Goal: Task Accomplishment & Management: Use online tool/utility

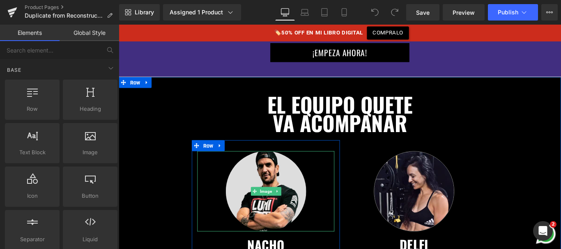
scroll to position [2027, 0]
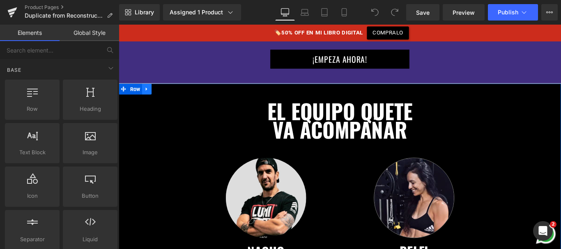
click at [150, 94] on icon at bounding box center [150, 97] width 6 height 6
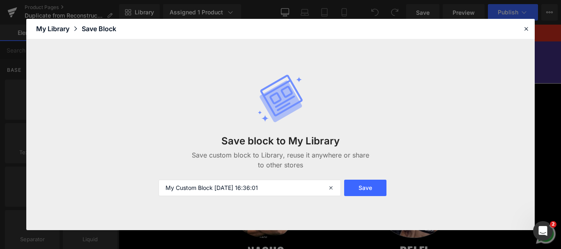
click at [235, 110] on div "Save block to My Library Save custom block to Library, reuse it anywhere or sha…" at bounding box center [281, 134] width 254 height 155
click at [210, 185] on input "My Custom Block [DATE] 16:36:01" at bounding box center [250, 188] width 182 height 16
type input "Coaches"
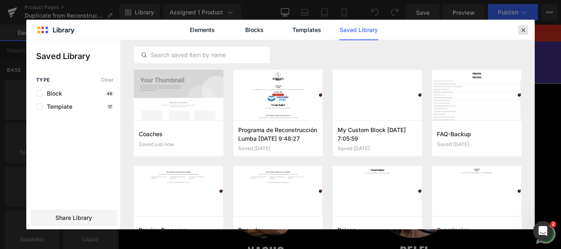
click at [524, 30] on icon at bounding box center [522, 29] width 7 height 7
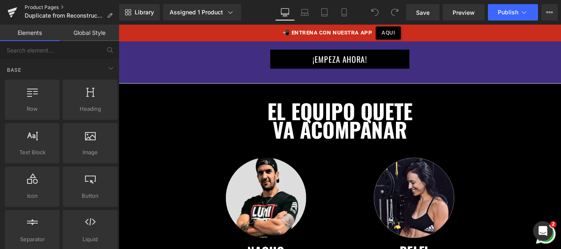
click at [51, 7] on link "Product Pages" at bounding box center [72, 7] width 94 height 7
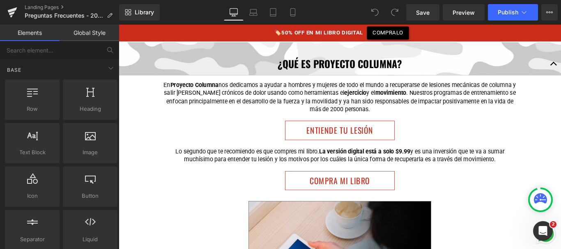
scroll to position [196, 0]
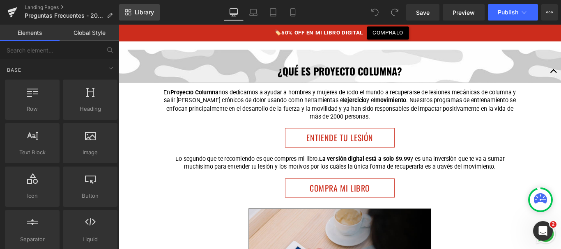
click at [135, 8] on link "Library" at bounding box center [139, 12] width 41 height 16
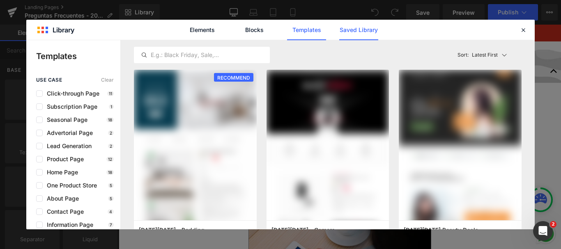
click at [352, 34] on link "Saved Library" at bounding box center [358, 30] width 39 height 21
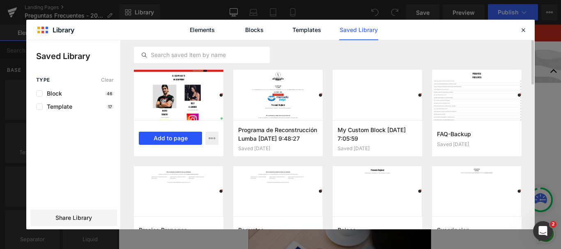
click at [182, 136] on button "Add to page" at bounding box center [170, 138] width 63 height 13
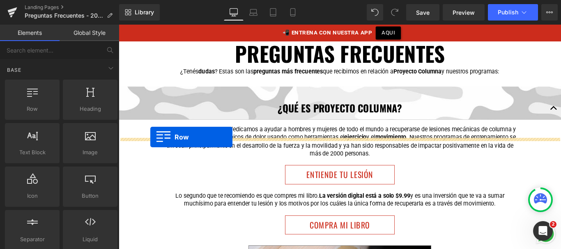
scroll to position [159, 0]
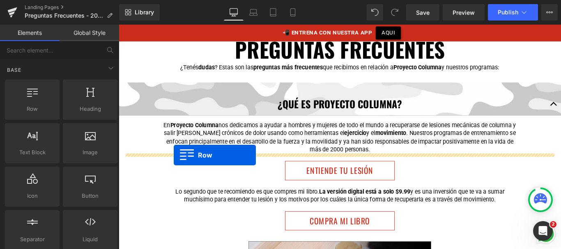
drag, startPoint x: 126, startPoint y: 72, endPoint x: 180, endPoint y: 171, distance: 113.0
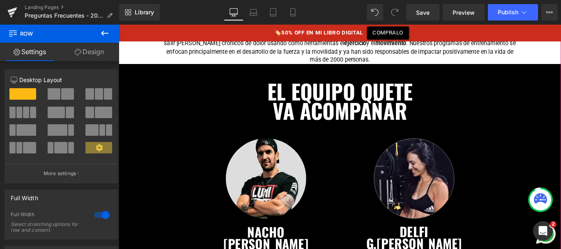
scroll to position [226, 0]
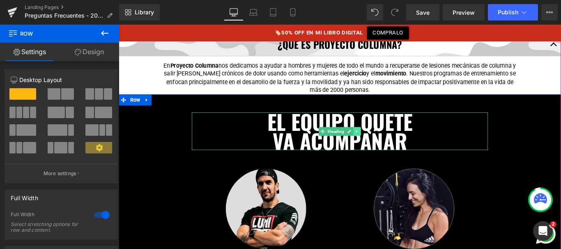
click at [387, 145] on link at bounding box center [386, 145] width 9 height 10
click at [388, 146] on icon at bounding box center [390, 145] width 5 height 5
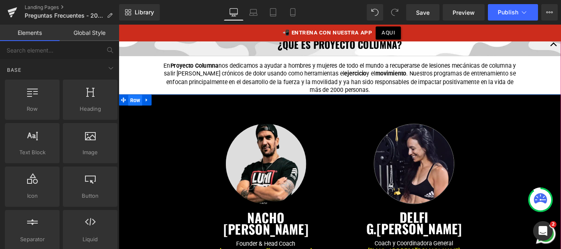
click at [132, 110] on span "Row" at bounding box center [137, 110] width 16 height 12
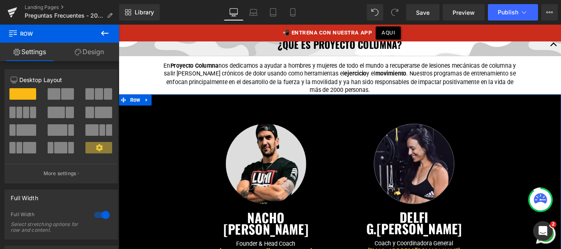
click at [91, 44] on link "Design" at bounding box center [90, 52] width 60 height 18
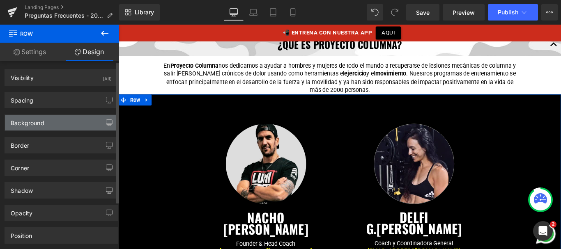
type input "#000000"
type input "100"
click at [67, 119] on div "Background" at bounding box center [61, 123] width 113 height 16
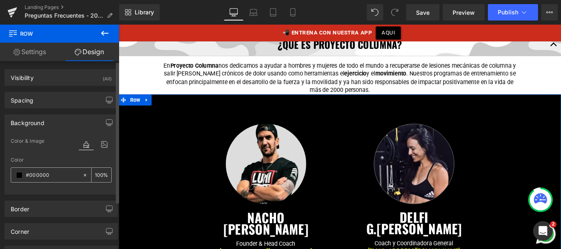
click at [82, 177] on icon at bounding box center [85, 175] width 6 height 6
type input "none"
type input "0"
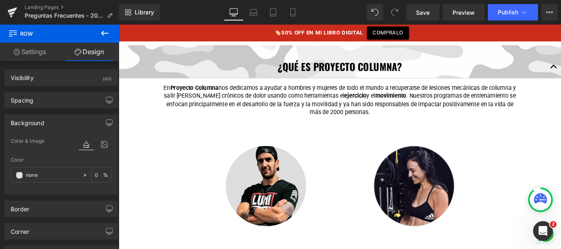
scroll to position [201, 0]
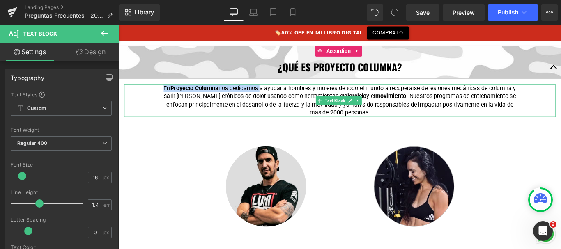
drag, startPoint x: 193, startPoint y: 98, endPoint x: 275, endPoint y: 96, distance: 82.6
click at [276, 96] on p "En Proyecto Columna nos dedicamos a ayudar a hombres y mujeres de todo el mundo…" at bounding box center [367, 110] width 402 height 37
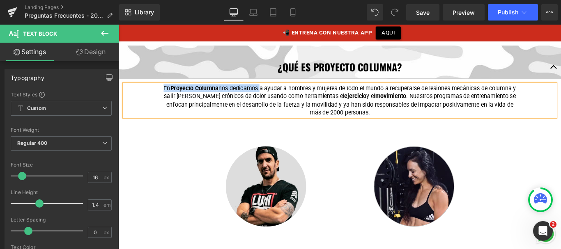
click at [267, 95] on p "En Proyecto Columna nos dedicamos a ayudar a hombres y mujeres de todo el mundo…" at bounding box center [367, 110] width 402 height 37
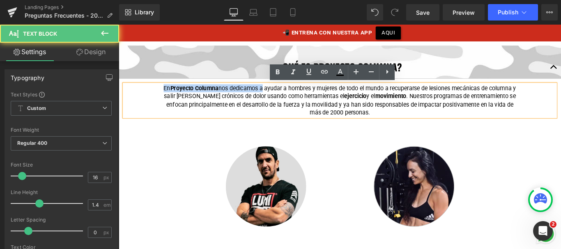
drag, startPoint x: 278, startPoint y: 97, endPoint x: 159, endPoint y: 97, distance: 118.7
click at [159, 97] on div "En Proyecto Columna nos dedicamos a ayudar a hombres y mujeres de todo el mundo…" at bounding box center [367, 110] width 485 height 37
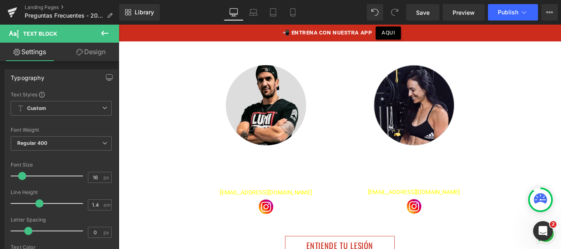
scroll to position [306, 0]
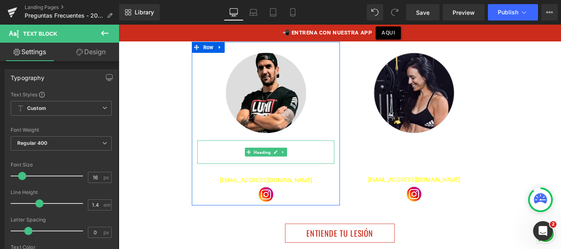
click at [280, 163] on span "Heading" at bounding box center [280, 168] width 22 height 10
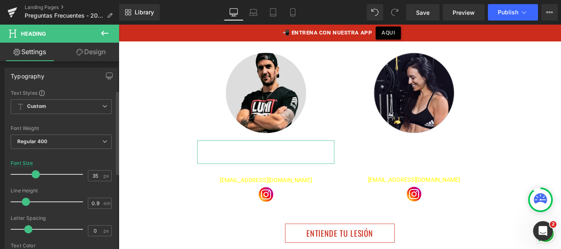
scroll to position [93, 0]
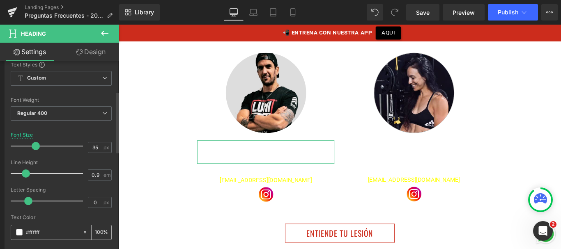
click at [37, 235] on input "#ffffff" at bounding box center [52, 232] width 53 height 9
type input "#000"
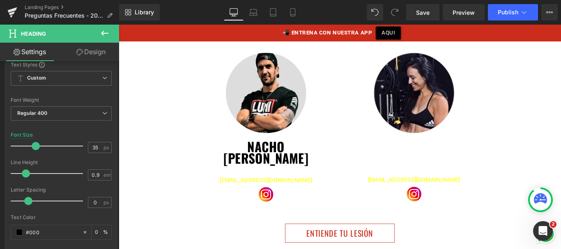
type input "100"
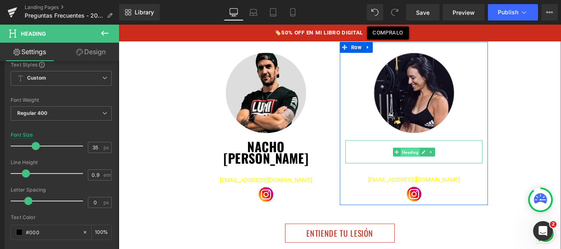
click at [441, 171] on span "Heading" at bounding box center [446, 168] width 22 height 10
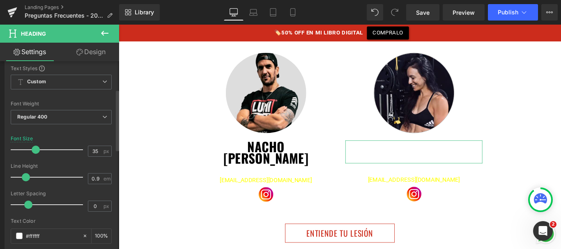
scroll to position [90, 0]
click at [35, 231] on input "#ffffff" at bounding box center [52, 235] width 53 height 9
type input "#00"
type input "0"
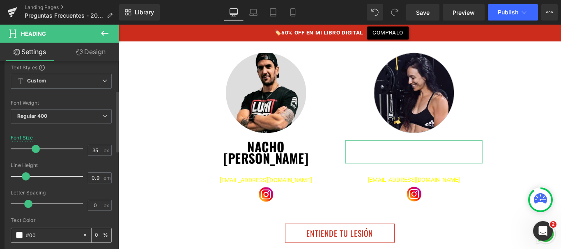
type input "#000"
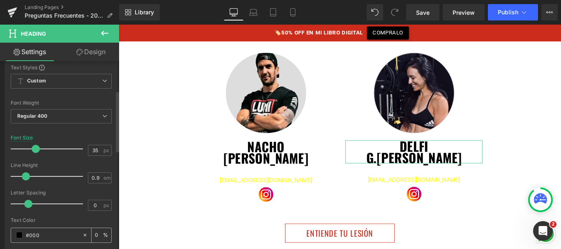
type input "100"
click at [35, 234] on input "#000" at bounding box center [52, 235] width 53 height 9
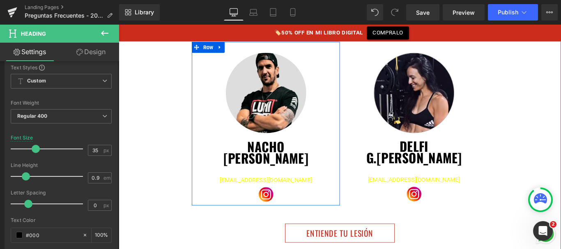
click at [119, 25] on div at bounding box center [119, 25] width 0 height 0
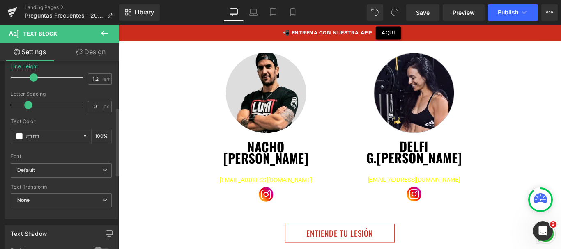
scroll to position [126, 0]
click at [36, 134] on input "#ffffff" at bounding box center [52, 135] width 53 height 9
paste input "000"
type input "#000"
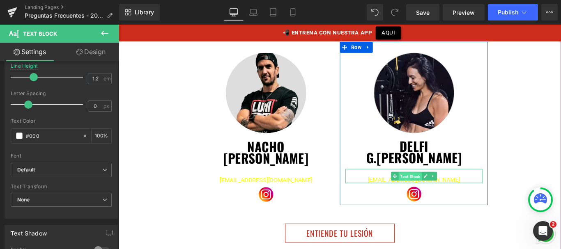
click at [440, 190] on span "Text Block" at bounding box center [446, 195] width 26 height 10
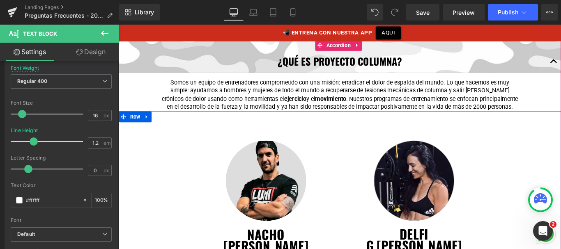
scroll to position [201, 0]
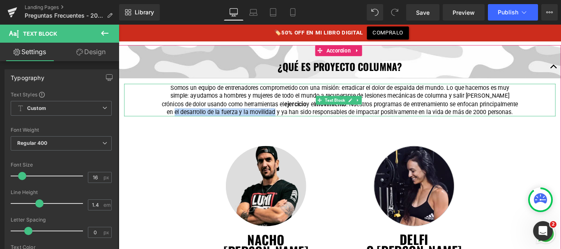
drag, startPoint x: 559, startPoint y: 115, endPoint x: 285, endPoint y: 123, distance: 274.0
click at [285, 123] on p "Somos un equipo de entrenadores comprometido con una misión: erradicar el dolor…" at bounding box center [367, 109] width 402 height 37
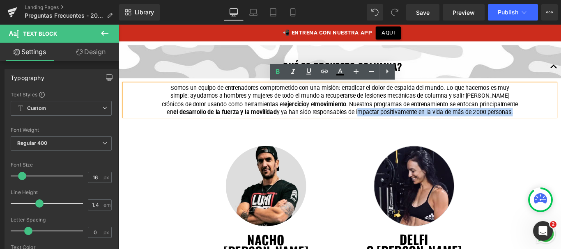
drag, startPoint x: 376, startPoint y: 122, endPoint x: 552, endPoint y: 124, distance: 175.8
click at [552, 124] on p "Somos un equipo de entrenadores comprometido con una misión: erradicar el dolor…" at bounding box center [367, 109] width 402 height 37
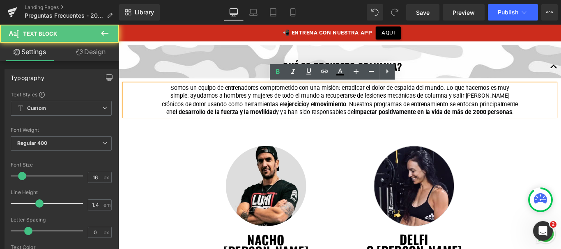
click at [512, 114] on p "Somos un equipo de entrenadores comprometido con una misión: erradicar el dolor…" at bounding box center [367, 109] width 402 height 37
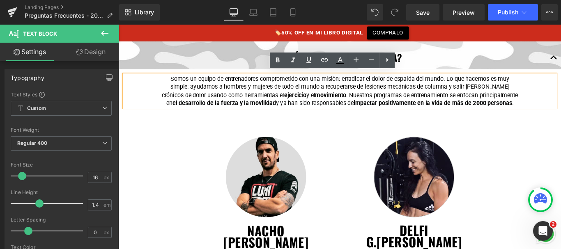
scroll to position [214, 0]
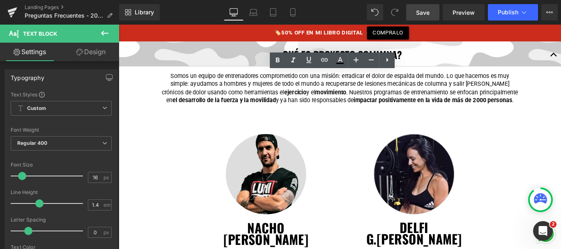
click at [418, 14] on span "Save" at bounding box center [423, 12] width 14 height 9
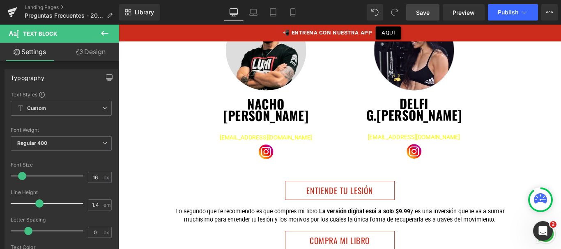
scroll to position [361, 0]
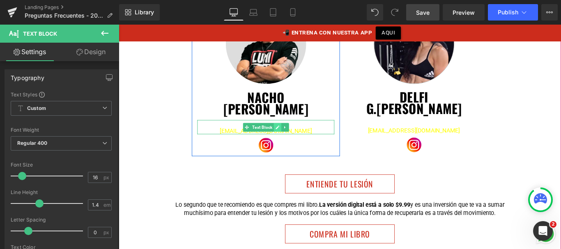
click at [295, 139] on icon at bounding box center [297, 140] width 5 height 5
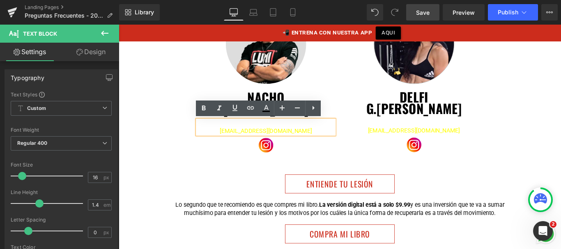
click at [303, 141] on span "[EMAIL_ADDRESS][DOMAIN_NAME]" at bounding box center [283, 144] width 103 height 8
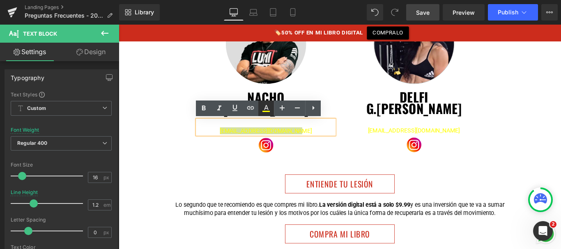
click at [267, 109] on icon at bounding box center [266, 108] width 10 height 10
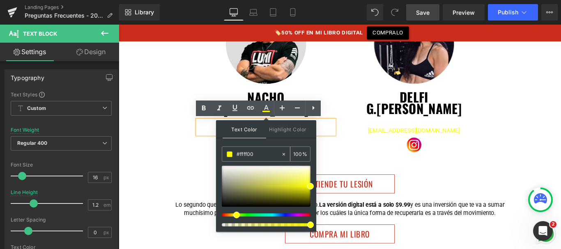
click at [248, 154] on input "#ffff00" at bounding box center [259, 154] width 44 height 9
type input "#c"
type input "0"
type input "#cc2"
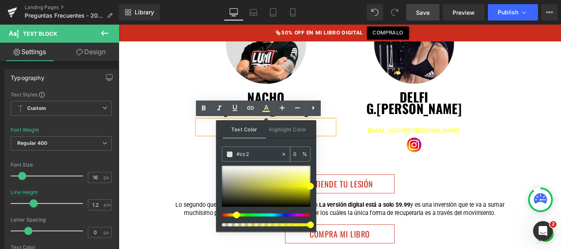
type input "100"
type input "#cc2c"
type input "80"
type input "#cc2c1"
type input "0"
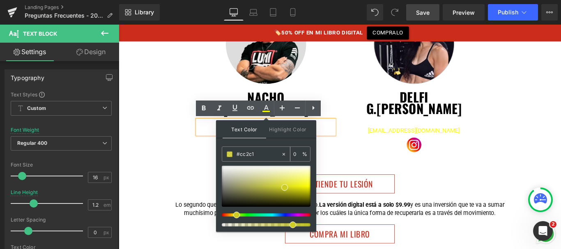
type input "#cc2c1c"
type input "100"
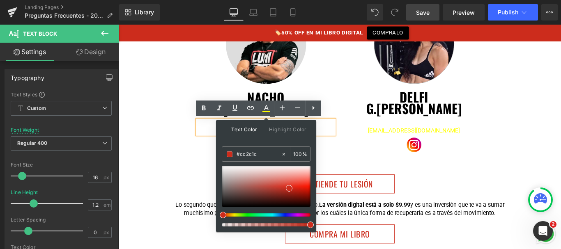
click at [355, 173] on div "Image NACHO ROMERO Heading Founder & Head Coach nacho@proyectocolumna.com Text …" at bounding box center [367, 76] width 497 height 216
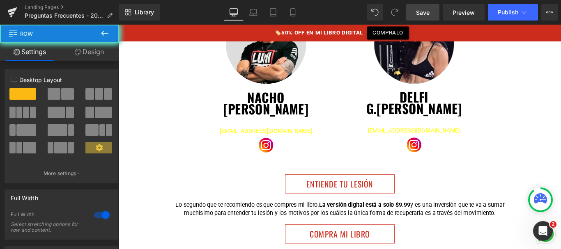
click at [355, 173] on div "Image NACHO ROMERO Heading Founder & Head Coach nacho@proyectocolumna.com Text …" at bounding box center [367, 76] width 497 height 216
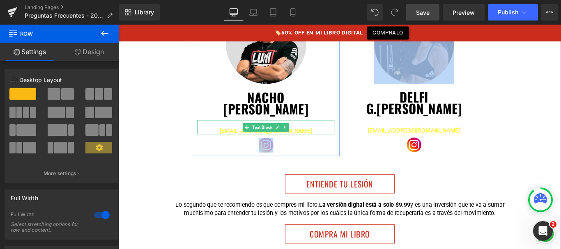
click at [295, 139] on icon at bounding box center [297, 140] width 5 height 5
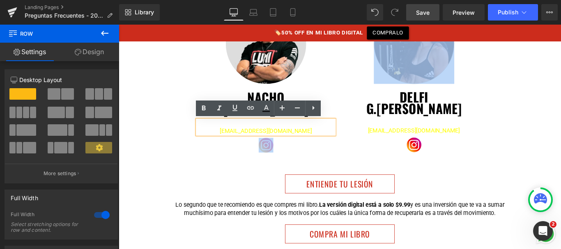
click at [295, 143] on span "[EMAIL_ADDRESS][DOMAIN_NAME]" at bounding box center [283, 144] width 103 height 8
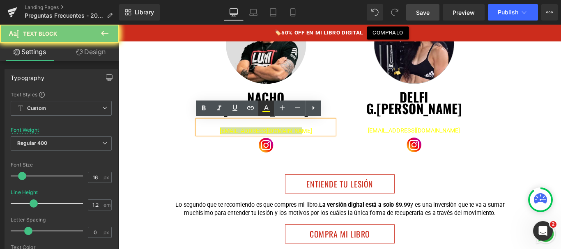
click at [266, 112] on icon at bounding box center [265, 111] width 7 height 1
type input "#ffff00"
type input "100"
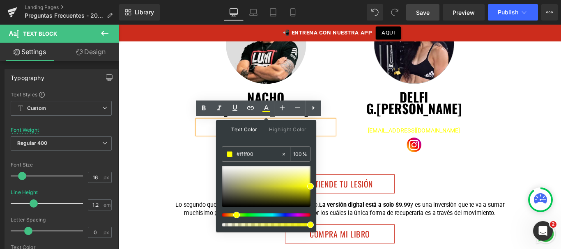
click at [243, 156] on input "#ffff00" at bounding box center [259, 154] width 44 height 9
type input "#c"
type input "0"
type input "#cc2"
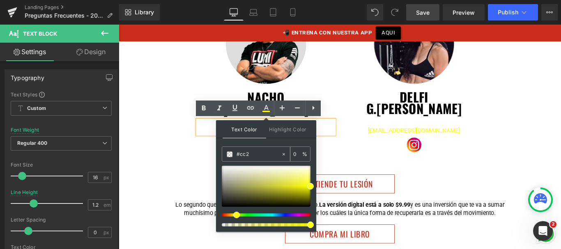
type input "100"
type input "#cc2c"
type input "80"
type input "#cc2c1"
type input "0"
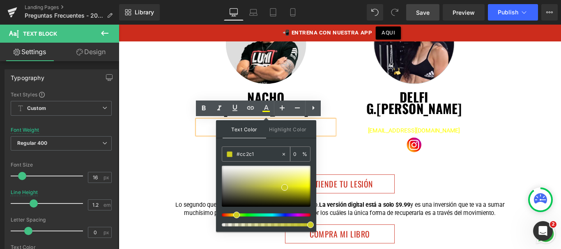
type input "#cc2c1c"
type input "100"
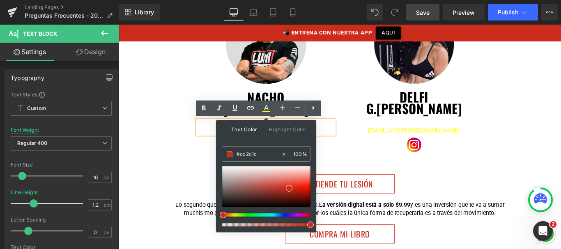
click at [351, 177] on div "Image NACHO ROMERO Heading Founder & Head Coach nacho@proyectocolumna.com Text …" at bounding box center [367, 76] width 497 height 216
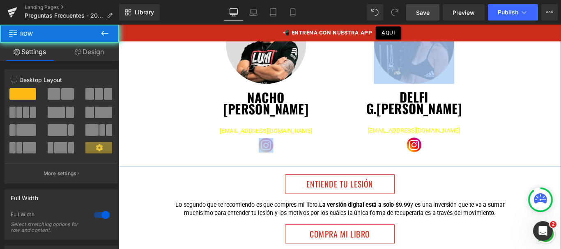
click at [351, 177] on div "Image NACHO ROMERO Heading Founder & Head Coach nacho@proyectocolumna.com Text …" at bounding box center [367, 76] width 497 height 216
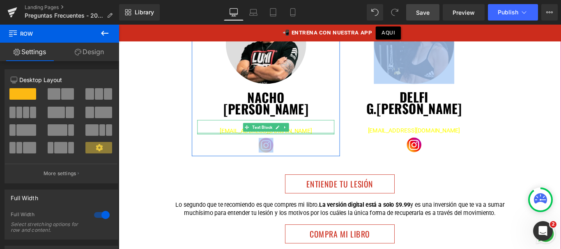
click at [323, 146] on div at bounding box center [284, 147] width 154 height 2
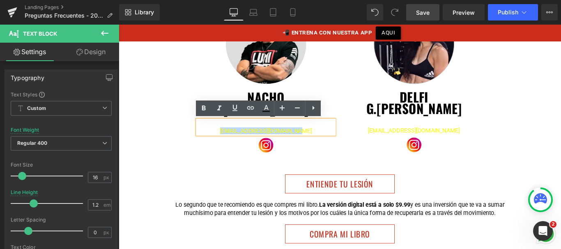
drag, startPoint x: 328, startPoint y: 143, endPoint x: 236, endPoint y: 143, distance: 92.0
click at [236, 144] on p "[EMAIL_ADDRESS][DOMAIN_NAME]" at bounding box center [284, 144] width 154 height 8
click at [267, 108] on icon at bounding box center [266, 107] width 5 height 5
type input "#ffff00"
type input "100"
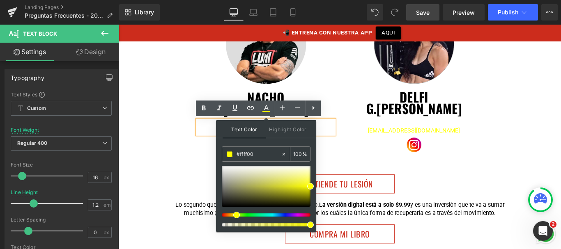
click at [247, 154] on input "#ffff00" at bounding box center [259, 154] width 44 height 9
type input "#c"
type input "0"
type input "#cc2"
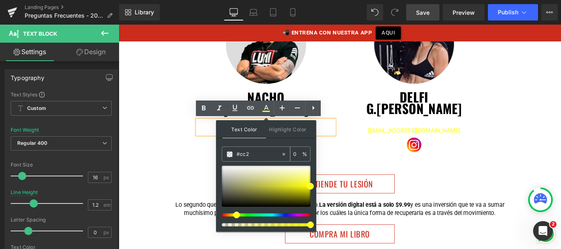
type input "100"
type input "#cc2c"
type input "80"
type input "#cc2c1"
type input "0"
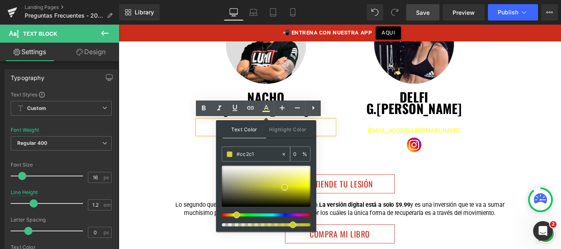
type input "#cc2c1c"
type input "100"
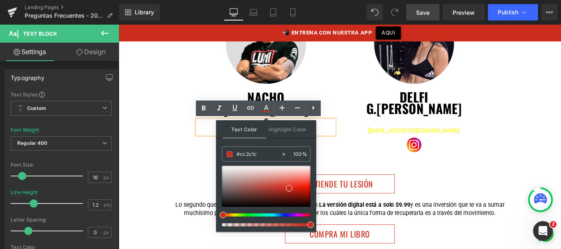
click at [219, 172] on div "Image NACHO ROMERO Heading Founder & Head Coach nacho@proyectocolumna.com Text …" at bounding box center [284, 81] width 166 height 184
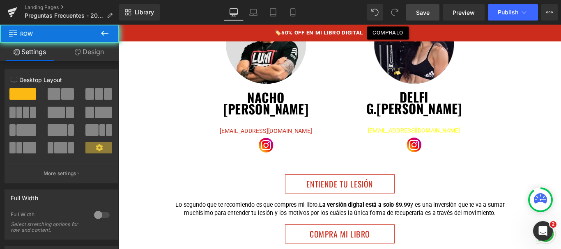
click at [219, 172] on div "Image NACHO ROMERO Heading Founder & Head Coach nacho@proyectocolumna.com Text …" at bounding box center [367, 80] width 333 height 184
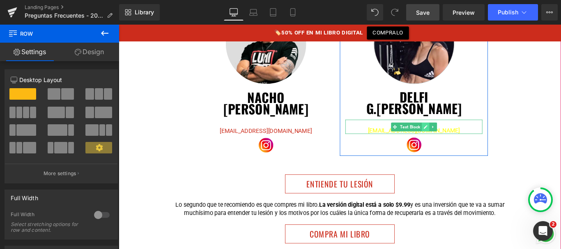
click at [461, 141] on icon at bounding box center [463, 140] width 4 height 4
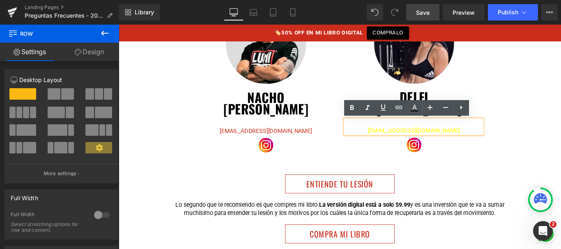
click at [470, 133] on p "Coach y Coordinadora General" at bounding box center [450, 135] width 154 height 8
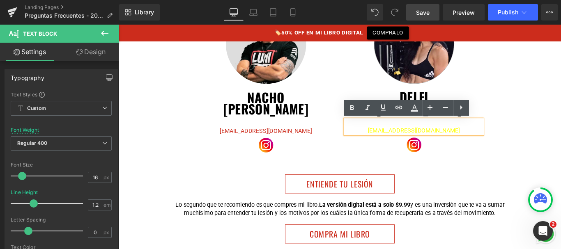
click at [485, 143] on span "[EMAIL_ADDRESS][DOMAIN_NAME]" at bounding box center [450, 144] width 103 height 8
drag, startPoint x: 495, startPoint y: 143, endPoint x: 402, endPoint y: 146, distance: 92.9
click at [402, 146] on p "[EMAIL_ADDRESS][DOMAIN_NAME]" at bounding box center [450, 144] width 154 height 8
click at [416, 108] on icon at bounding box center [414, 108] width 10 height 10
type input "#ffff00"
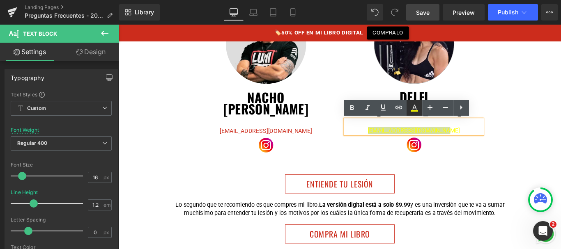
type input "100"
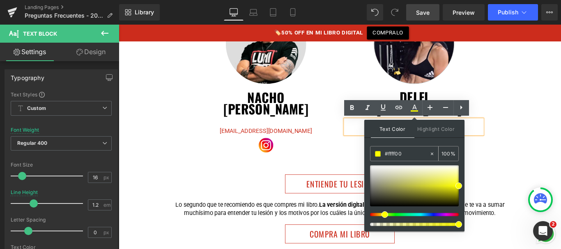
click at [396, 151] on input "#ffff00" at bounding box center [407, 153] width 44 height 9
type input "#c"
type input "0"
type input "#cc2"
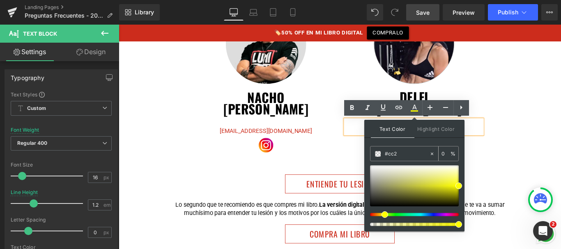
type input "100"
type input "#cc2c"
type input "80"
type input "#cc2c1"
type input "0"
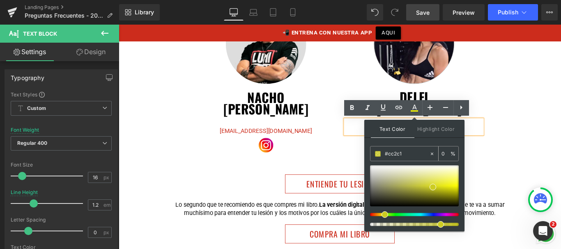
type input "#cc2c1c"
type input "100"
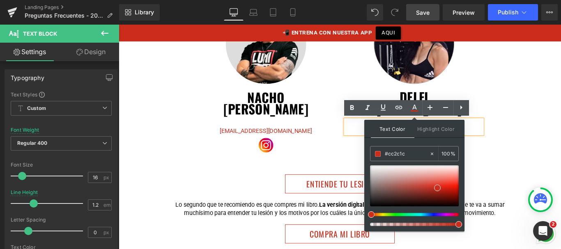
click at [522, 184] on div "Image NACHO ROMERO Heading Founder & Head Coach nacho@proyectocolumna.com Text …" at bounding box center [367, 76] width 497 height 216
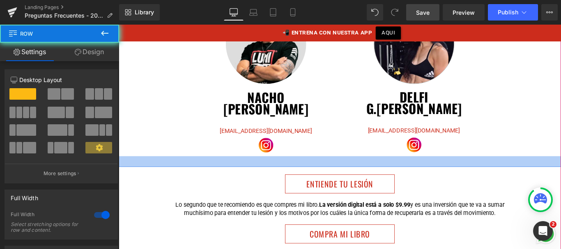
click at [522, 184] on div "Image NACHO ROMERO Heading Founder & Head Coach nacho@proyectocolumna.com Text …" at bounding box center [367, 76] width 497 height 216
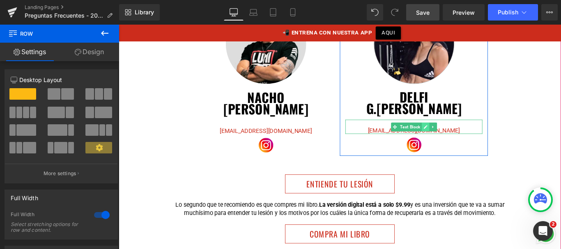
click at [460, 135] on link at bounding box center [463, 140] width 9 height 10
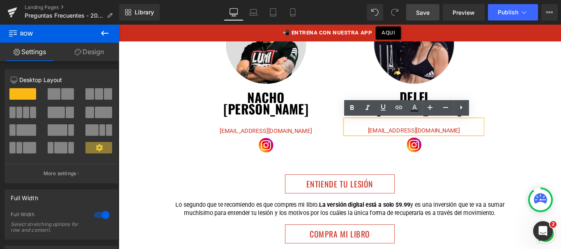
click at [455, 131] on p "Coach y Coordinadora General" at bounding box center [450, 135] width 154 height 8
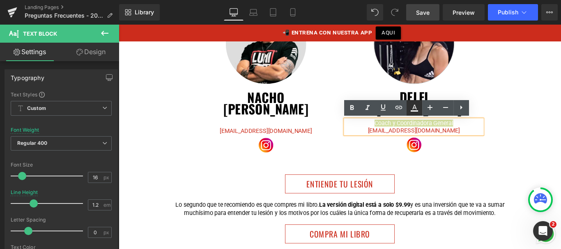
click at [414, 108] on icon at bounding box center [414, 107] width 5 height 5
type input "#ffffff"
type input "100"
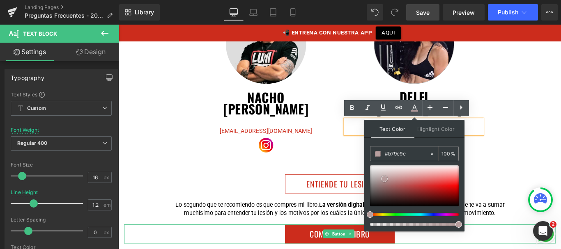
drag, startPoint x: 506, startPoint y: 200, endPoint x: 375, endPoint y: 251, distance: 141.1
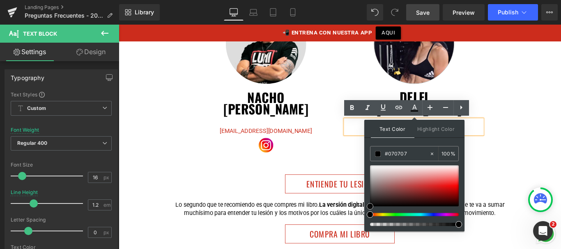
type input "#000000"
drag, startPoint x: 373, startPoint y: 203, endPoint x: 365, endPoint y: 210, distance: 10.7
click at [365, 210] on div "Text Color Highlight Color rgba(0, 0, 0, 1) #000000 100 % transparent transpare…" at bounding box center [414, 176] width 100 height 112
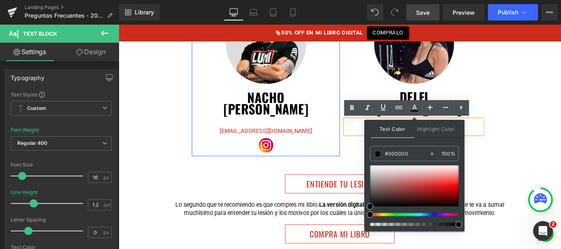
click at [351, 152] on div "Image" at bounding box center [284, 160] width 154 height 16
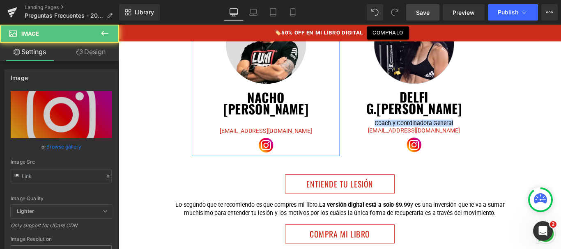
type input "https://cdn-icons-png.freepik.com/256/15707/15707869.png?semt=ais_hybrid"
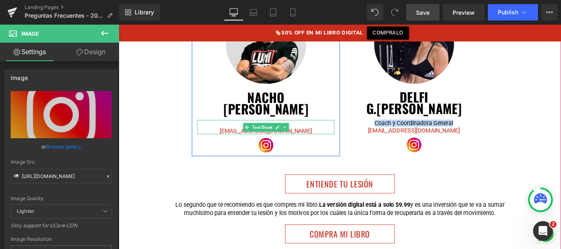
click at [312, 136] on p "Founder & Head Coach" at bounding box center [284, 136] width 154 height 8
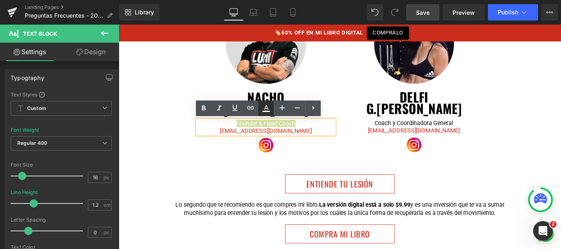
click at [267, 106] on icon at bounding box center [266, 108] width 10 height 10
type input "#ffffff"
type input "100"
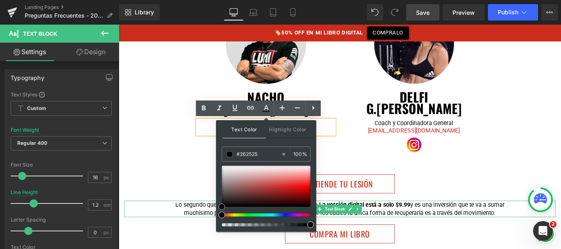
drag, startPoint x: 352, startPoint y: 220, endPoint x: 223, endPoint y: 238, distance: 131.1
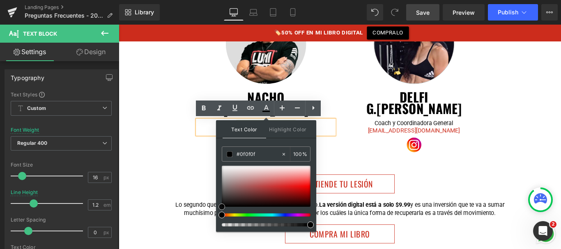
type input "#000000"
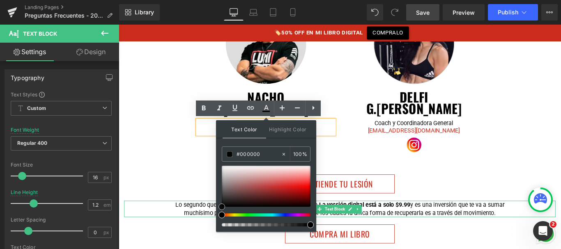
drag, startPoint x: 336, startPoint y: 236, endPoint x: 225, endPoint y: 238, distance: 110.1
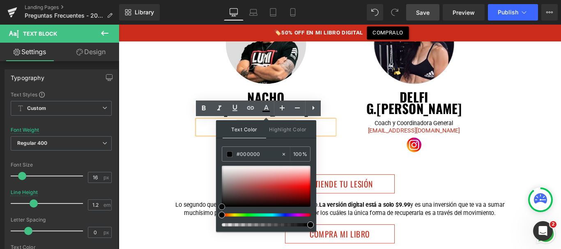
click at [119, 25] on div at bounding box center [119, 25] width 0 height 0
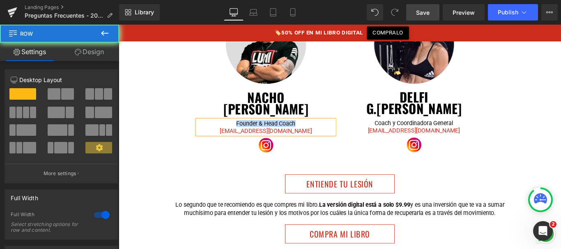
click at [210, 179] on div "Image NACHO ROMERO Heading Founder & Head Coach nacho@proyectocolumna.com Text …" at bounding box center [367, 76] width 497 height 216
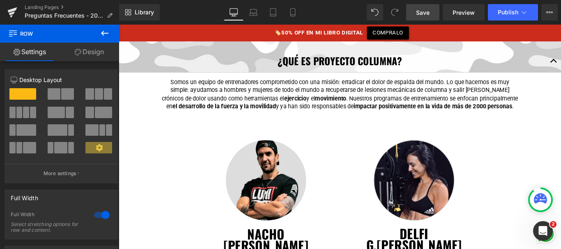
scroll to position [223, 0]
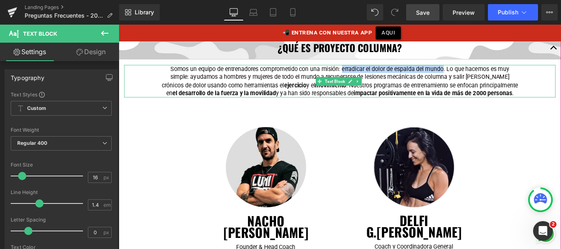
drag, startPoint x: 368, startPoint y: 76, endPoint x: 482, endPoint y: 74, distance: 114.2
click at [482, 74] on p "Somos un equipo de entrenadores comprometido con una misión: erradicar el dolor…" at bounding box center [367, 88] width 402 height 37
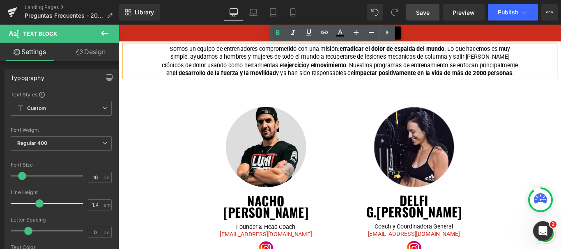
scroll to position [245, 0]
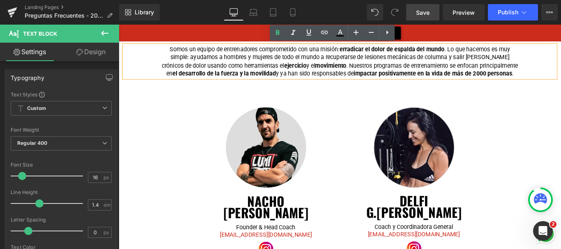
click at [326, 116] on div "Image NACHO ROMERO Heading Founder & Head Coach nacho@proyectocolumna.com Text …" at bounding box center [284, 197] width 166 height 184
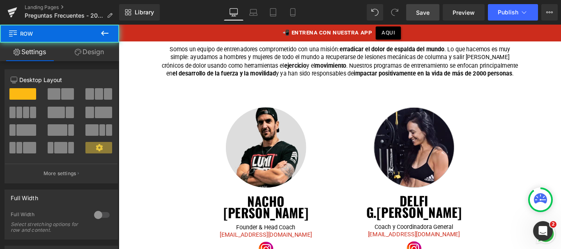
click at [291, 100] on div "Image NACHO ROMERO Heading Founder & Head Coach nacho@proyectocolumna.com Text …" at bounding box center [367, 193] width 333 height 192
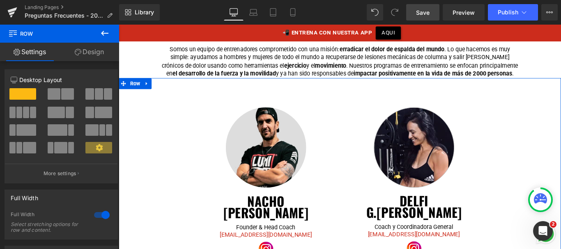
click at [99, 53] on link "Design" at bounding box center [90, 52] width 60 height 18
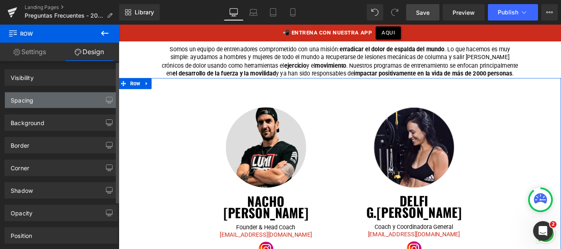
click at [57, 107] on div "Spacing" at bounding box center [61, 100] width 113 height 16
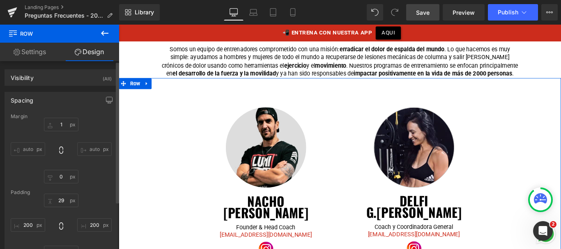
type input "1"
type input "0"
type input "29"
type input "200"
type input "30"
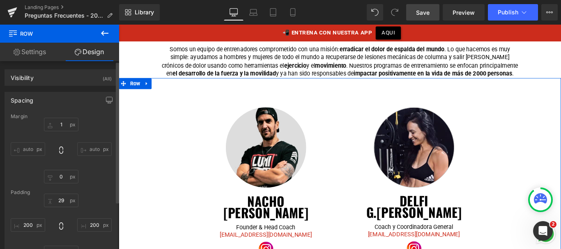
type input "200"
click at [60, 203] on input "29" at bounding box center [61, 201] width 34 height 14
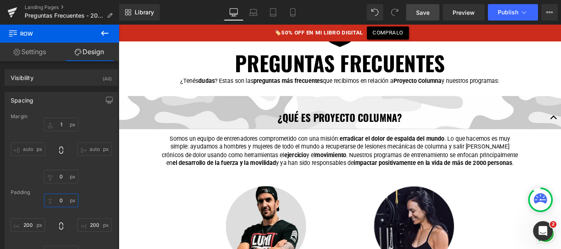
scroll to position [143, 0]
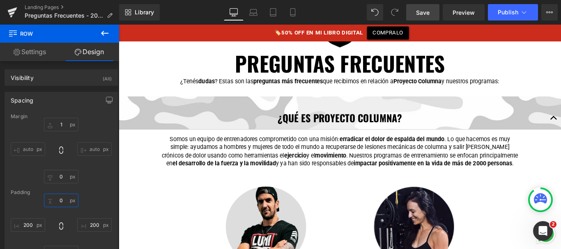
type input "0"
click at [417, 6] on link "Save" at bounding box center [422, 12] width 33 height 16
